Goal: Check status

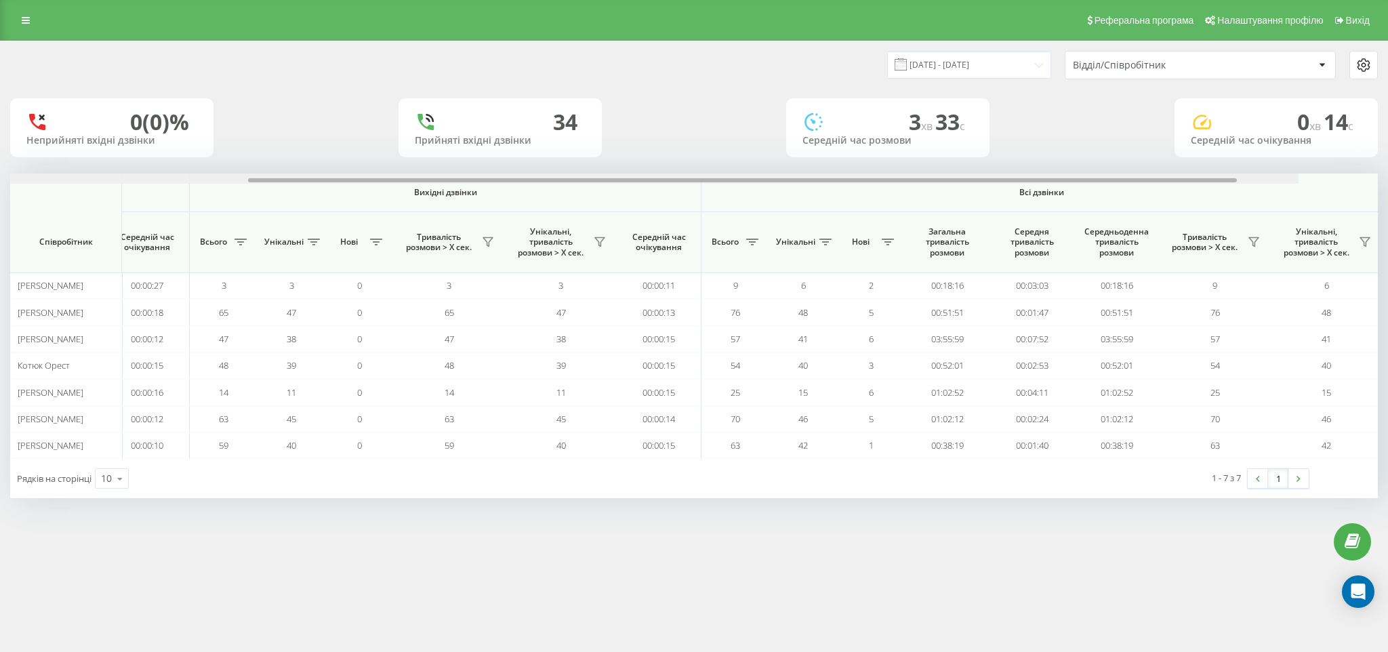
scroll to position [0, 523]
click at [875, 214] on div "Вхідні дзвінки Вихідні дзвінки Всі дзвінки Співробітник Всього Унікальні Нові П…" at bounding box center [694, 316] width 1368 height 285
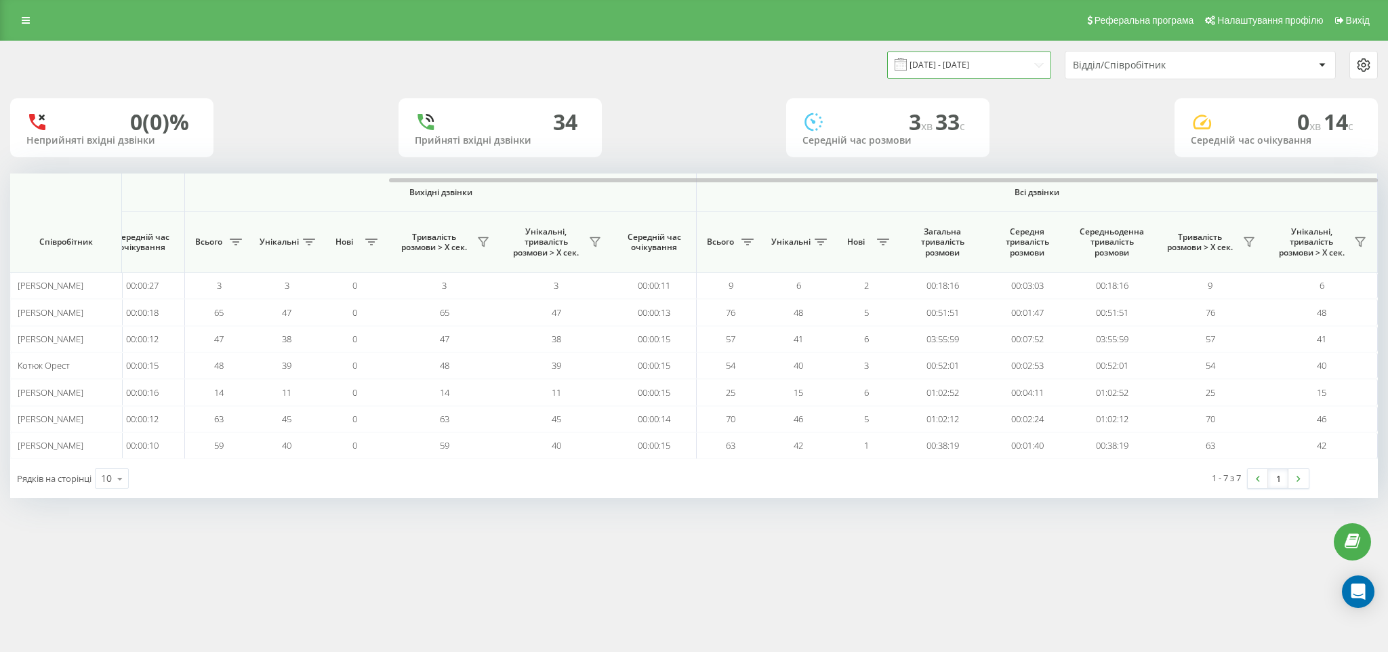
click at [981, 68] on input "[DATE] - [DATE]" at bounding box center [969, 65] width 164 height 26
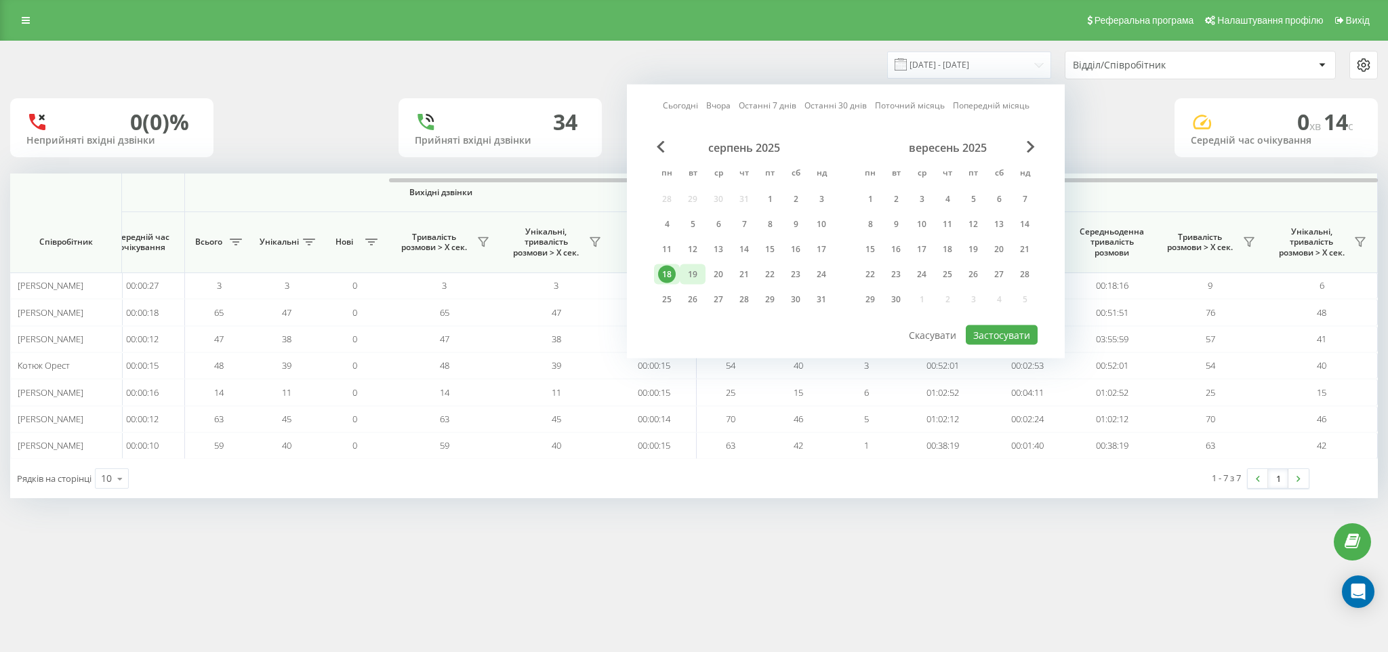
click at [691, 275] on div "19" at bounding box center [693, 275] width 18 height 18
click at [1021, 337] on button "Застосувати" at bounding box center [1002, 335] width 72 height 20
type input "[DATE] - [DATE]"
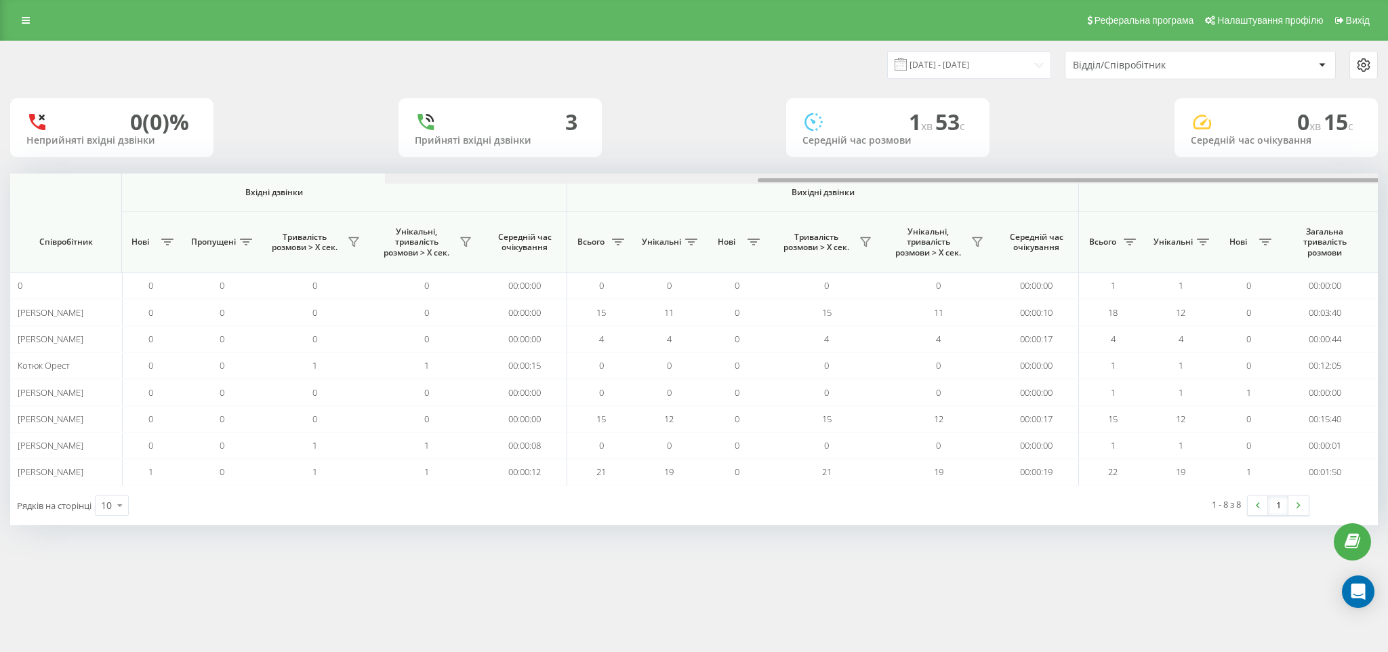
scroll to position [0, 523]
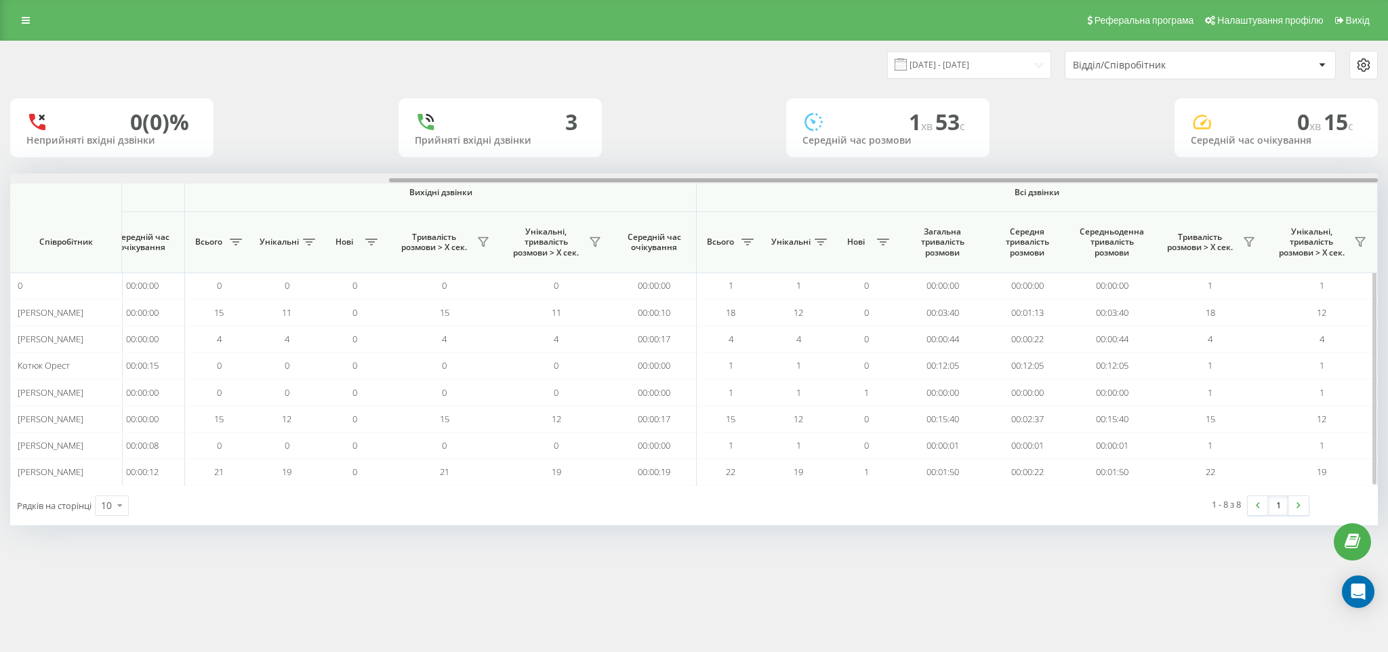
drag, startPoint x: 245, startPoint y: 182, endPoint x: 1181, endPoint y: 245, distance: 937.5
click at [1181, 245] on div "Вхідні дзвінки Вихідні дзвінки Всі дзвінки Співробітник Всього Унікальні Нові П…" at bounding box center [694, 330] width 1368 height 312
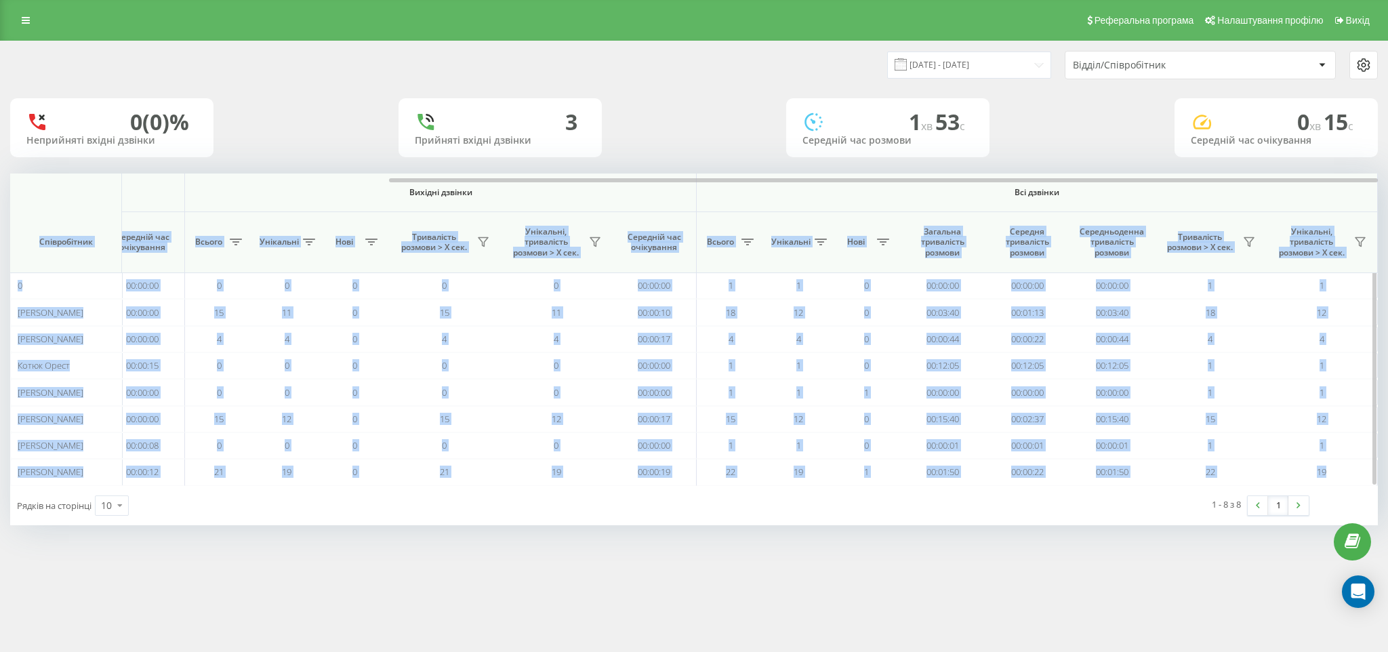
drag, startPoint x: 613, startPoint y: 178, endPoint x: 1062, endPoint y: 201, distance: 449.3
click at [1062, 201] on div "Вхідні дзвінки Вихідні дзвінки Всі дзвінки Співробітник Всього Унікальні Нові П…" at bounding box center [694, 330] width 1368 height 312
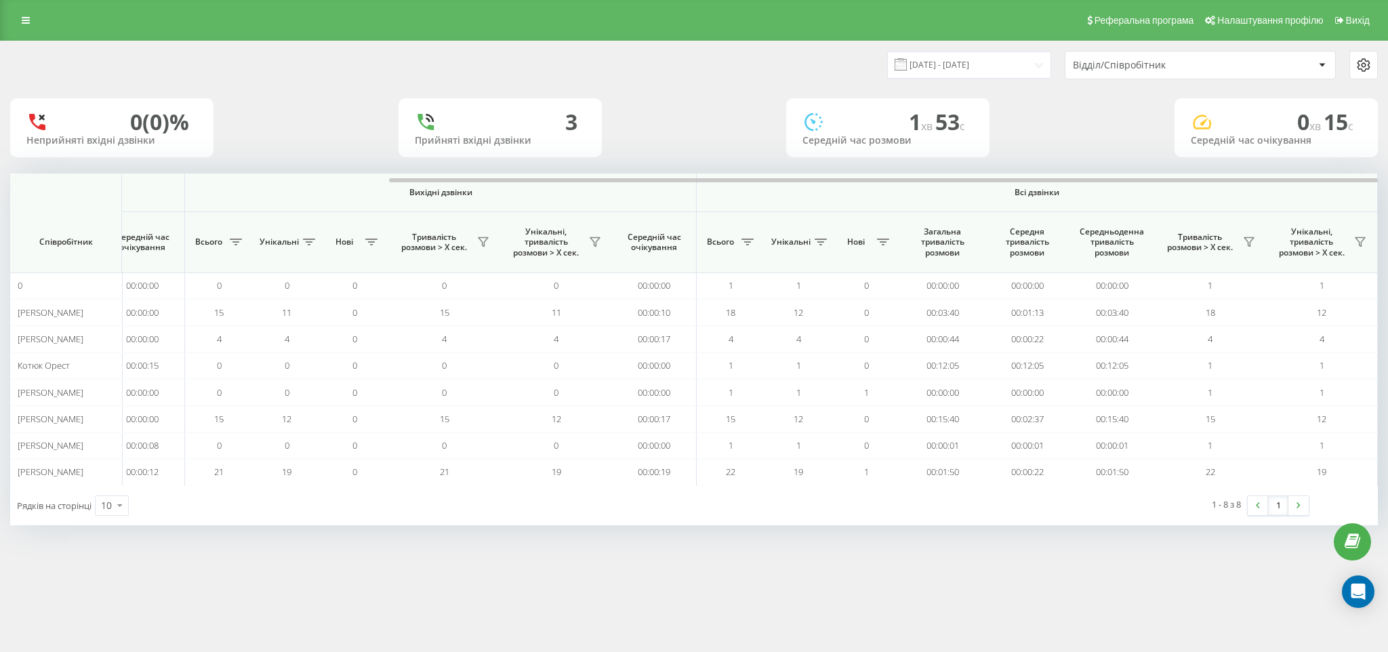
click at [613, 104] on div "0 (0)% Неприйняті вхідні дзвінки 3 Прийняті вхідні дзвінки 1 хв 53 c Середній ч…" at bounding box center [694, 127] width 1368 height 59
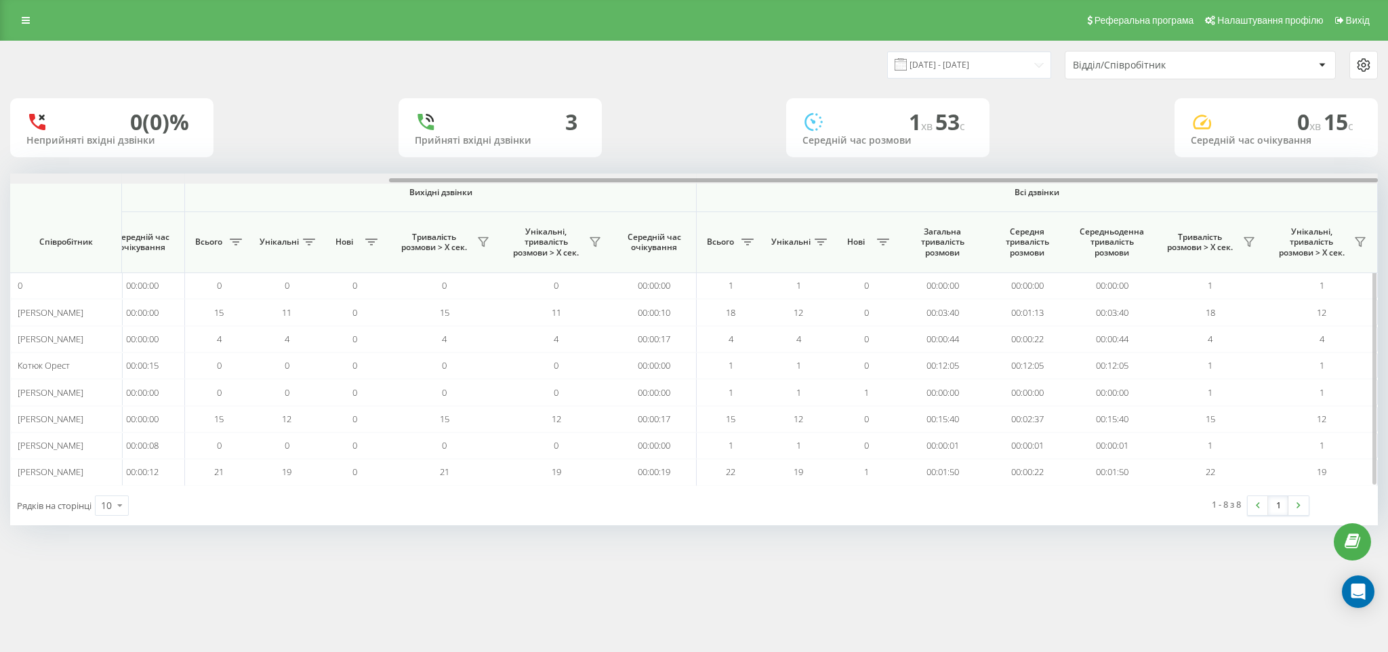
drag, startPoint x: 625, startPoint y: 179, endPoint x: 843, endPoint y: 176, distance: 218.3
click at [842, 176] on div at bounding box center [694, 179] width 1368 height 10
